Goal: Obtain resource: Obtain resource

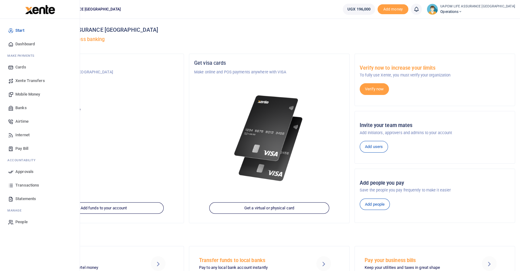
click at [26, 198] on span "Statements" at bounding box center [25, 199] width 21 height 6
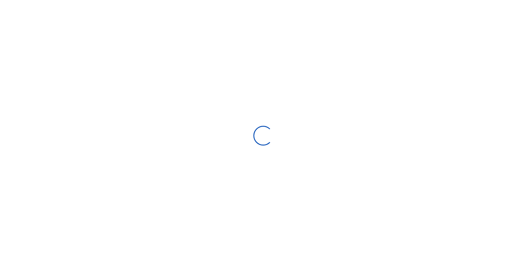
select select "ALL"
type input "[DATE] - [DATE]"
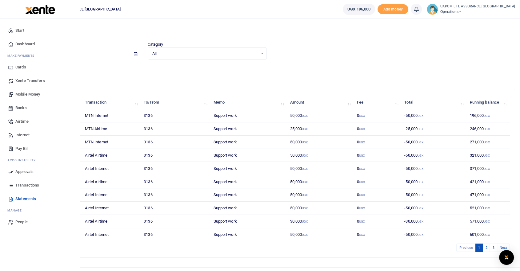
click at [32, 198] on span "Statements" at bounding box center [25, 199] width 21 height 6
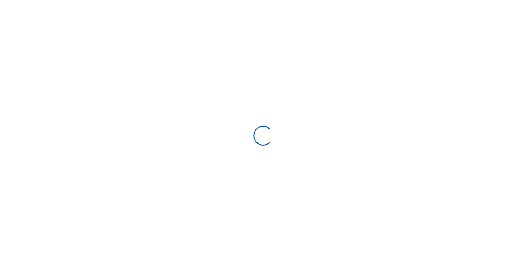
select select "ALL"
type input "[DATE] - [DATE]"
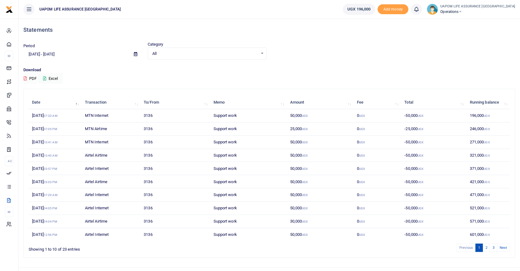
click at [34, 78] on button "PDF" at bounding box center [30, 78] width 14 height 10
